Goal: Task Accomplishment & Management: Manage account settings

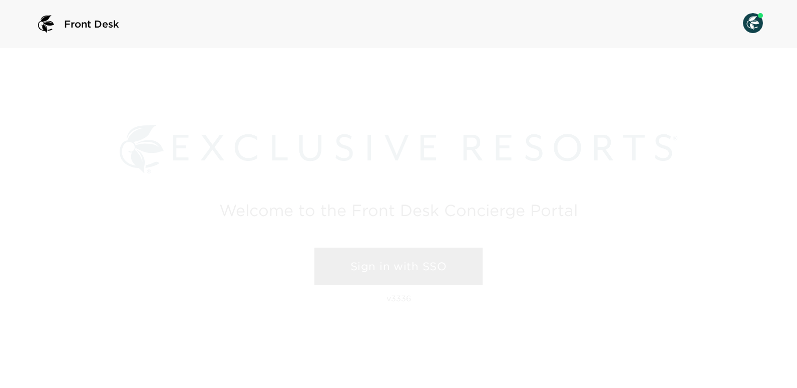
click at [392, 274] on link "Sign in with SSO" at bounding box center [398, 266] width 168 height 38
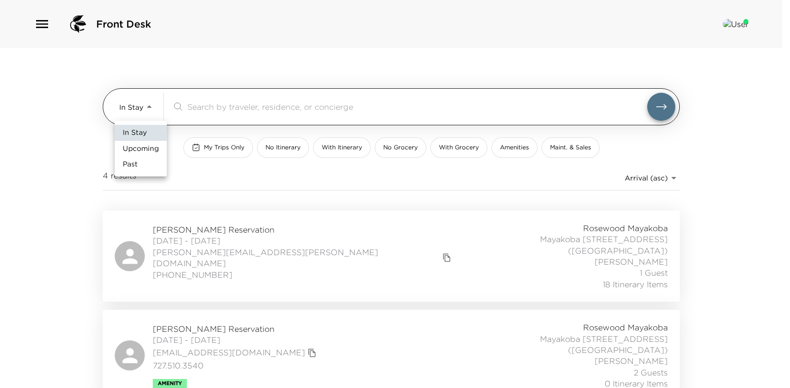
click at [152, 107] on body "Front Desk In Stay In-Stay ​ My Trips Only No Itinerary With Itinerary No Groce…" at bounding box center [395, 194] width 790 height 388
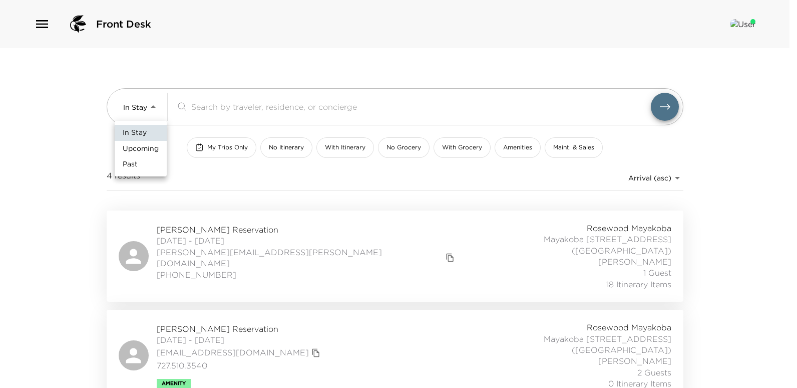
click at [139, 148] on span "Upcoming" at bounding box center [141, 149] width 36 height 10
type input "Upcoming"
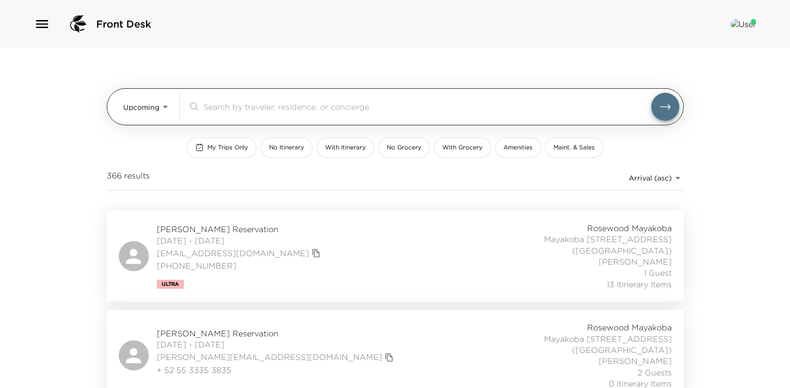
click at [232, 111] on input "search" at bounding box center [427, 107] width 448 height 12
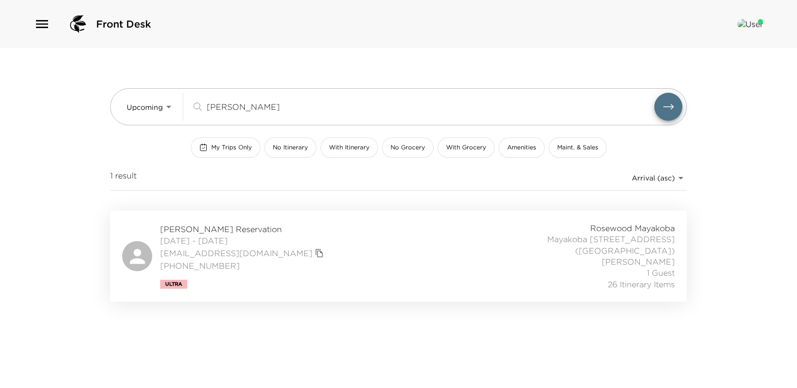
type input "hensley"
click at [209, 227] on span "Michael Hensley Reservation" at bounding box center [243, 228] width 166 height 11
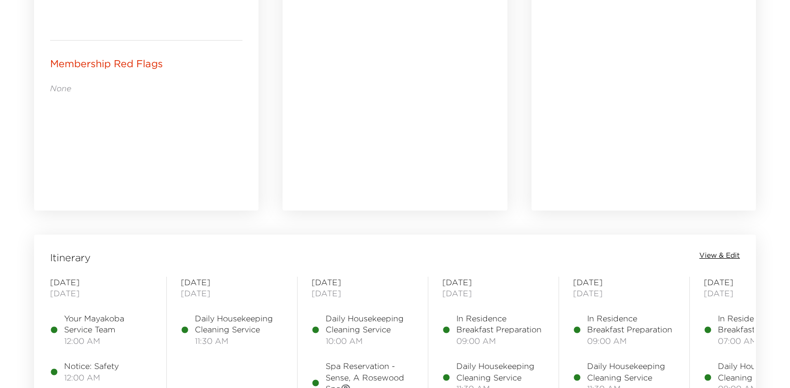
scroll to position [751, 0]
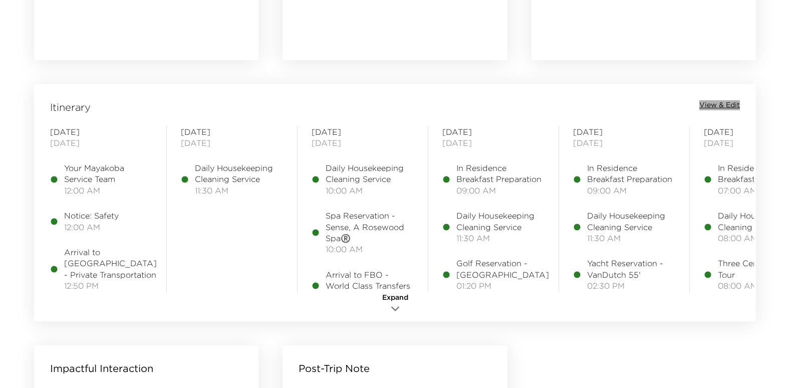
click at [719, 105] on span "View & Edit" at bounding box center [719, 105] width 41 height 10
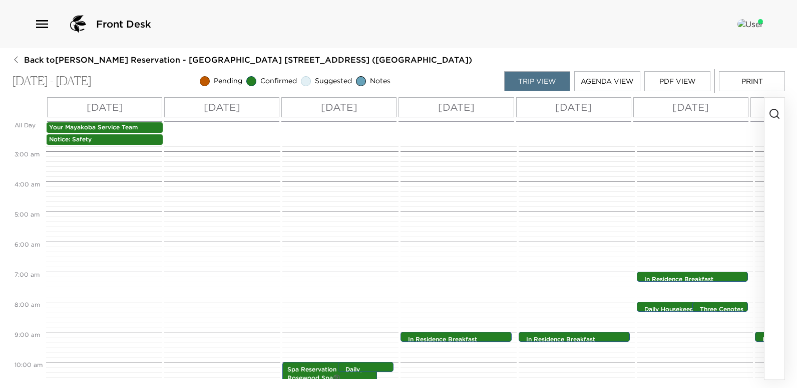
scroll to position [150, 0]
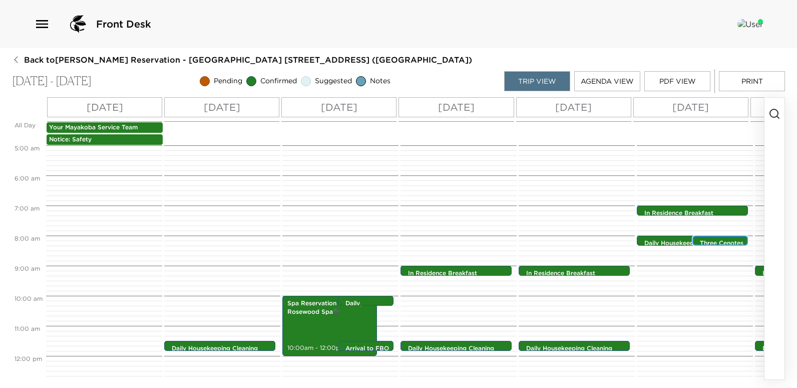
click at [728, 241] on p "Three Cenotes Private Tour" at bounding box center [723, 247] width 46 height 17
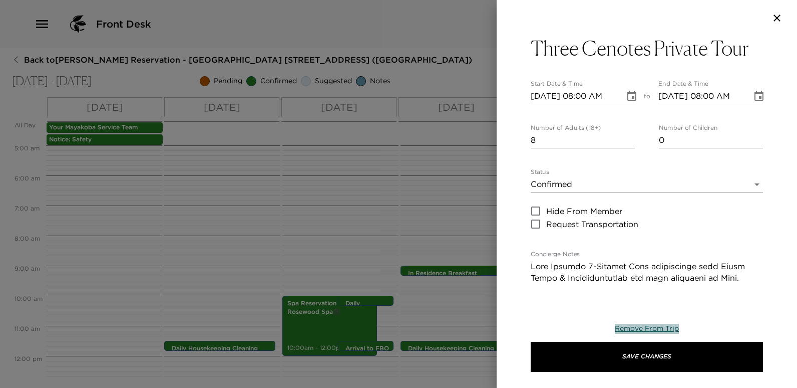
click at [648, 329] on span "Remove From Trip" at bounding box center [647, 327] width 64 height 9
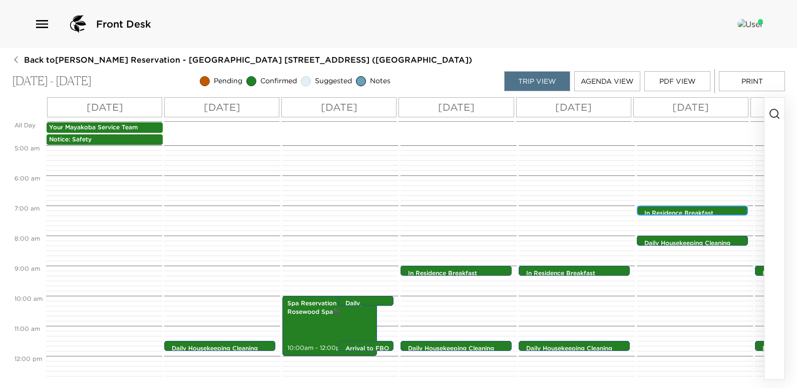
click at [681, 213] on p "In Residence Breakfast Preparation" at bounding box center [694, 217] width 101 height 17
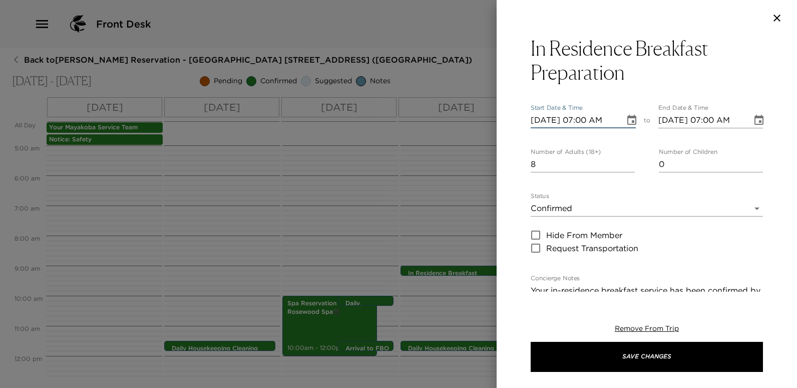
click at [583, 120] on input "10/10/2025 07:00 AM" at bounding box center [574, 120] width 87 height 16
type input "10/10/2025 09:00 AM"
type input "10/10/2025 10:00 AM"
type input "10/10/2025 09:00 AM"
click at [705, 119] on input "10/10/2025 10:00 AM" at bounding box center [701, 120] width 87 height 16
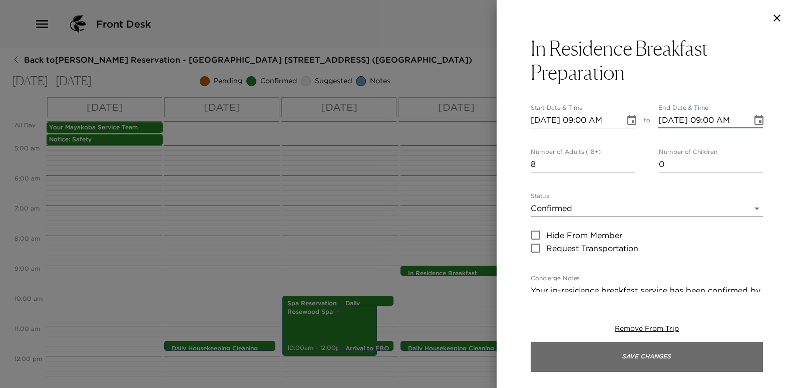
type input "10/10/2025 09:00 AM"
click at [647, 366] on button "Save Changes" at bounding box center [647, 356] width 232 height 30
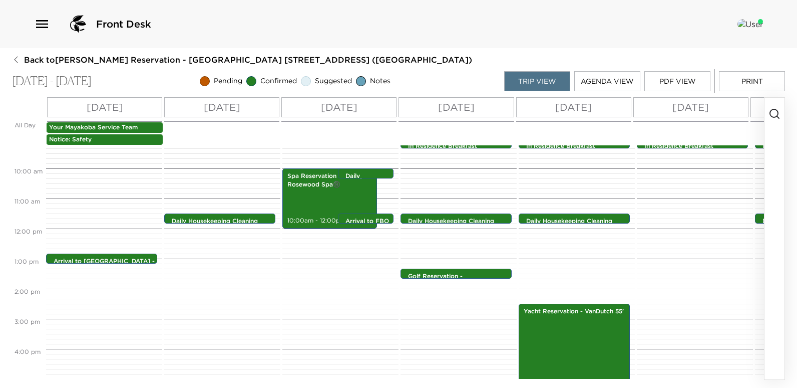
scroll to position [300, 0]
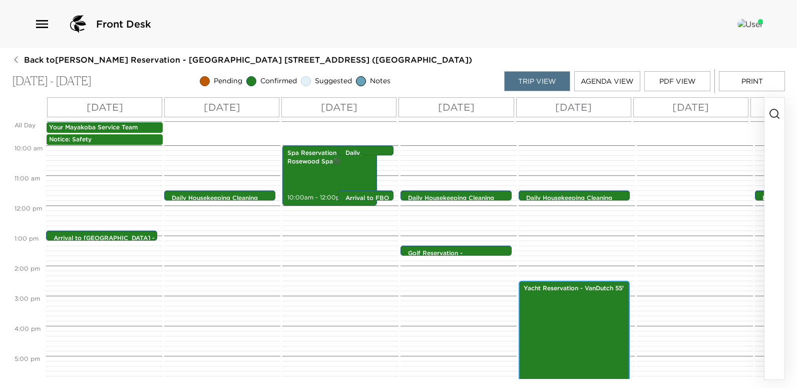
click at [589, 320] on div "Yacht Reservation - VanDutch 55' 2:30pm - 6:30pm" at bounding box center [574, 340] width 105 height 117
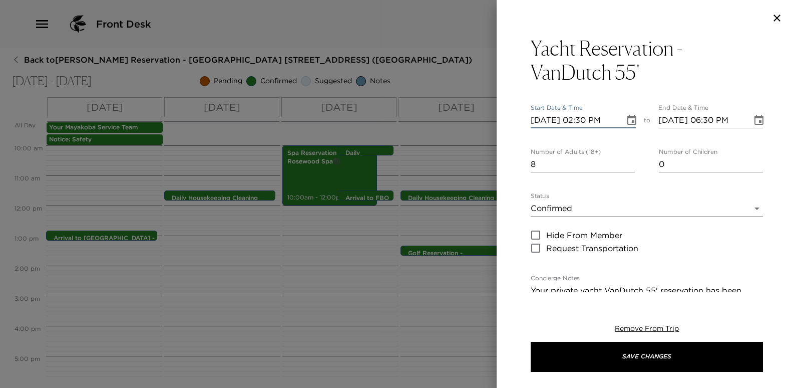
click at [546, 120] on input "10/09/2025 02:30 PM" at bounding box center [574, 120] width 87 height 16
type input "10/01/2025 02:30 PM"
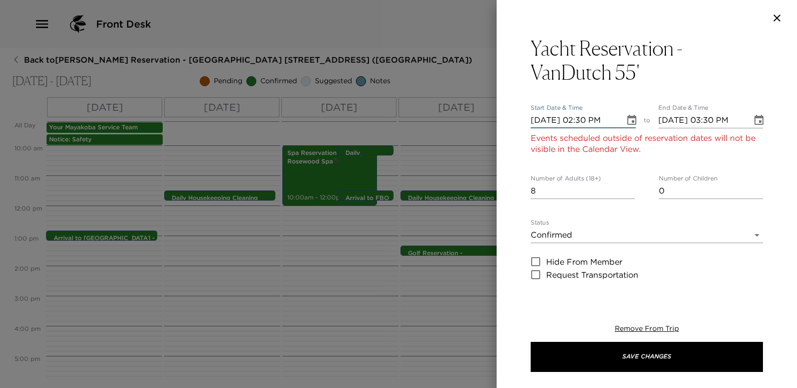
type input "10/01/2025 03:30 PM"
type input "10/10/2025 02:30 PM"
type input "10/10/2025 03:30 PM"
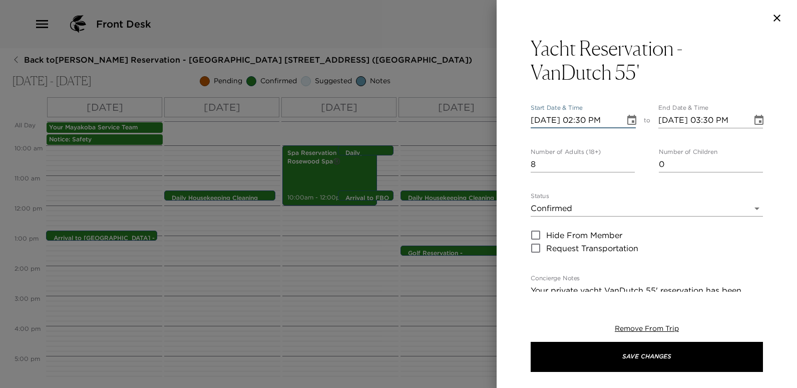
type input "10/10/2025 02:30 PM"
click at [712, 122] on input "10/10/2025 03:30 PM" at bounding box center [701, 120] width 87 height 16
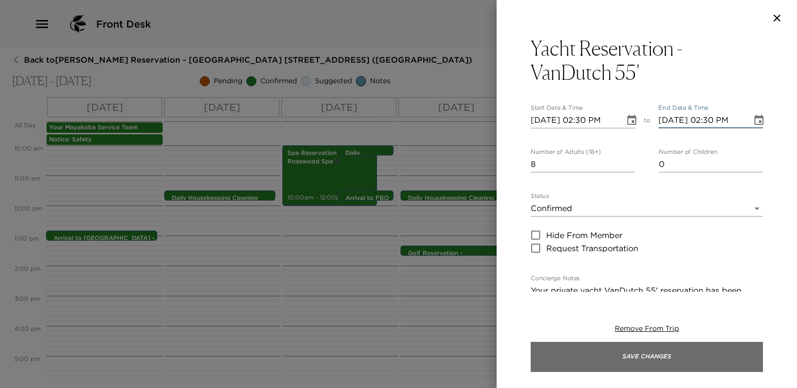
type input "10/10/2025 02:30 PM"
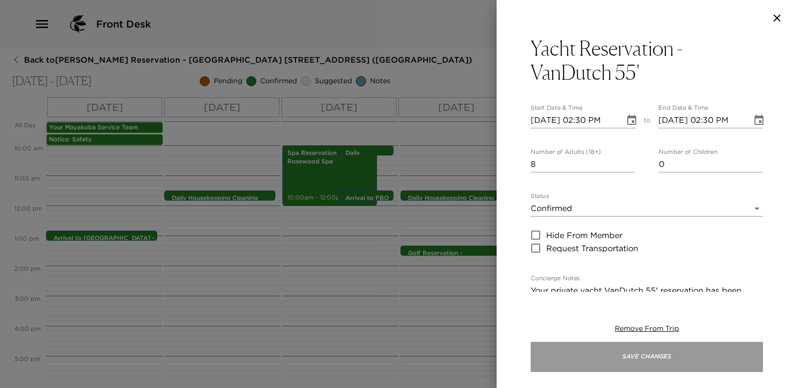
click at [663, 358] on button "Save Changes" at bounding box center [647, 356] width 232 height 30
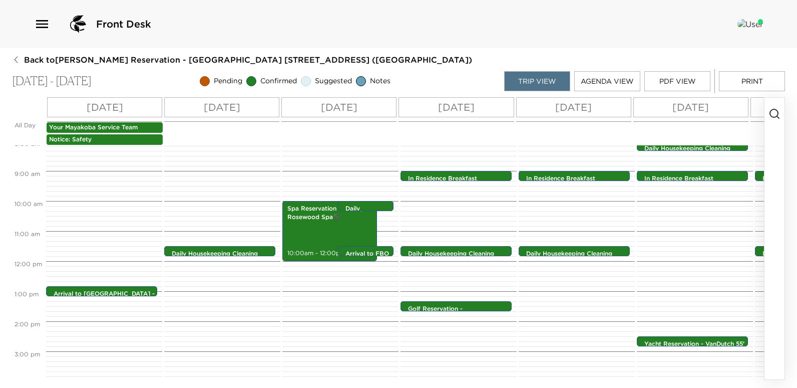
scroll to position [395, 0]
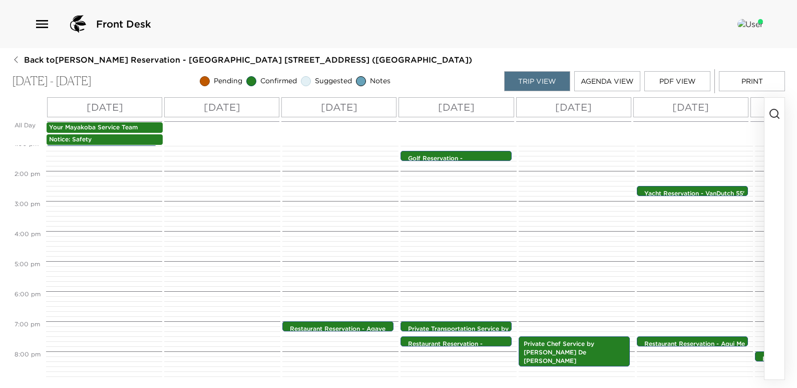
click at [686, 85] on button "PDF View" at bounding box center [677, 81] width 66 height 20
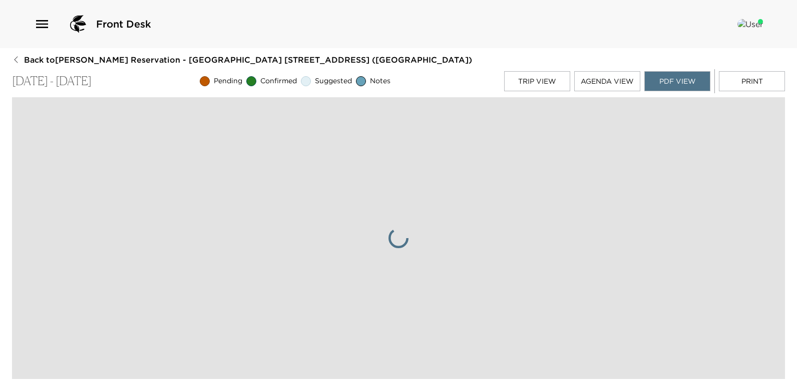
click at [535, 86] on button "Trip View" at bounding box center [537, 81] width 66 height 20
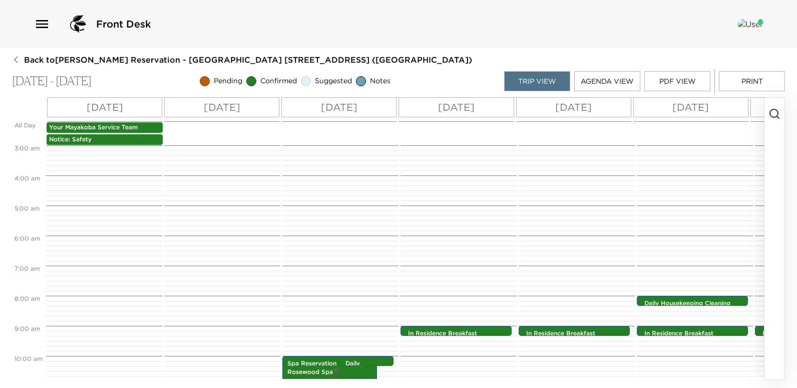
scroll to position [0, 0]
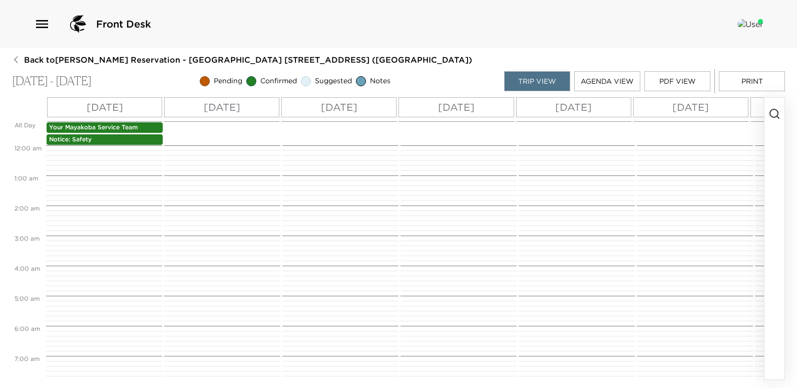
click at [675, 78] on button "PDF View" at bounding box center [677, 81] width 66 height 20
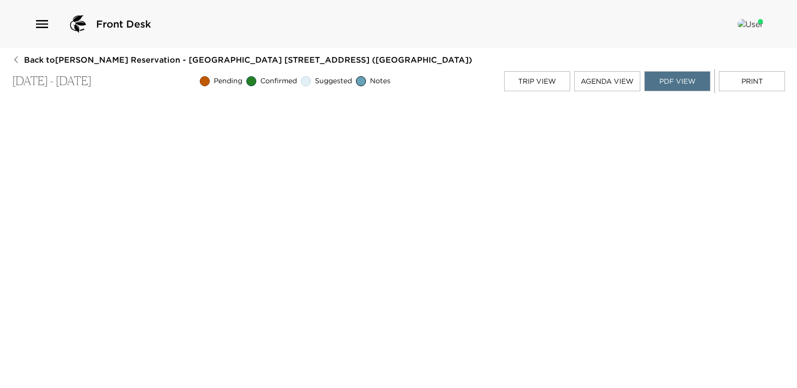
click at [39, 21] on icon "button" at bounding box center [42, 24] width 12 height 8
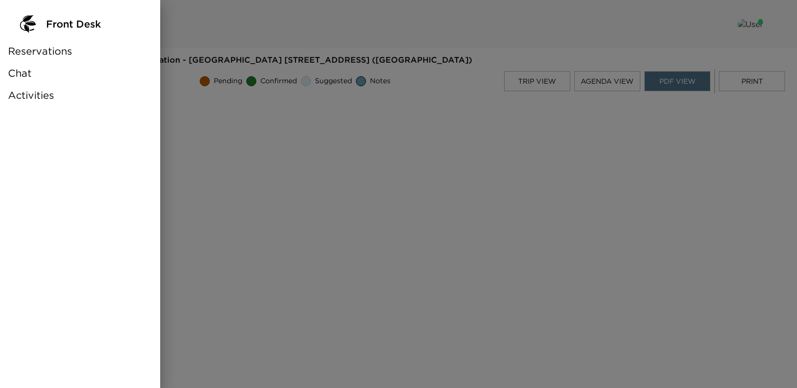
click at [45, 54] on span "Reservations" at bounding box center [40, 51] width 64 height 14
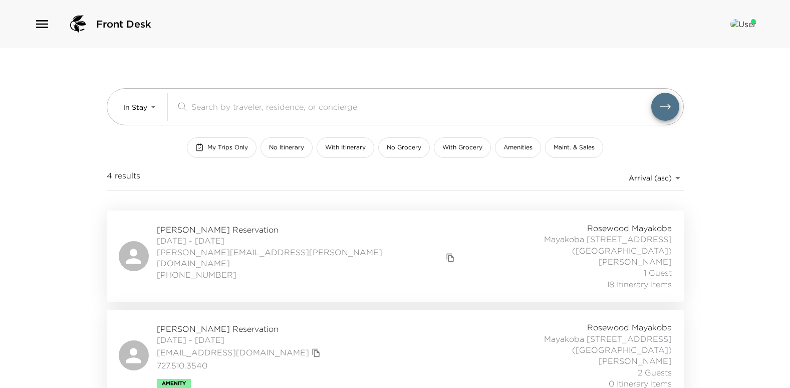
click at [745, 25] on img at bounding box center [743, 24] width 26 height 10
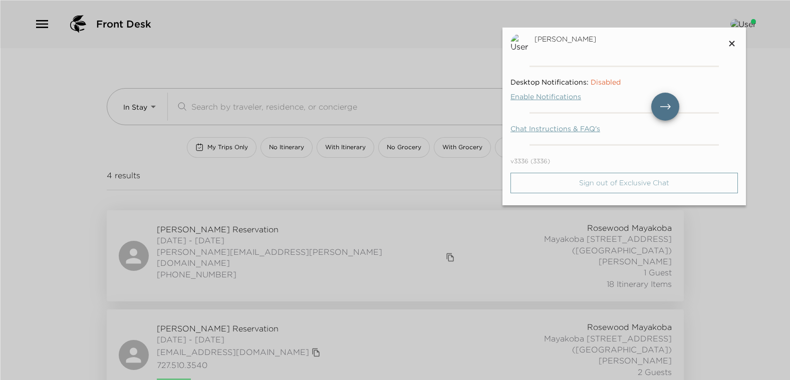
click at [613, 187] on p "Sign out of Exclusive Chat" at bounding box center [623, 183] width 91 height 9
